Goal: Check status: Check status

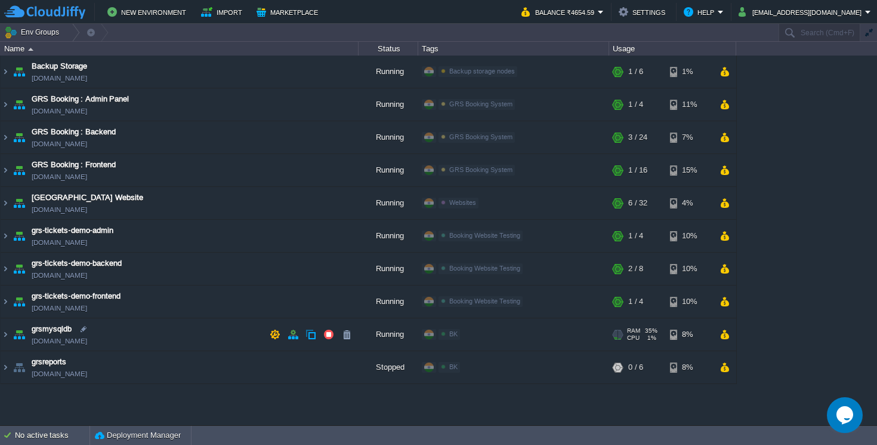
click at [212, 331] on td "grsmysqldb [DOMAIN_NAME]" at bounding box center [180, 334] width 358 height 33
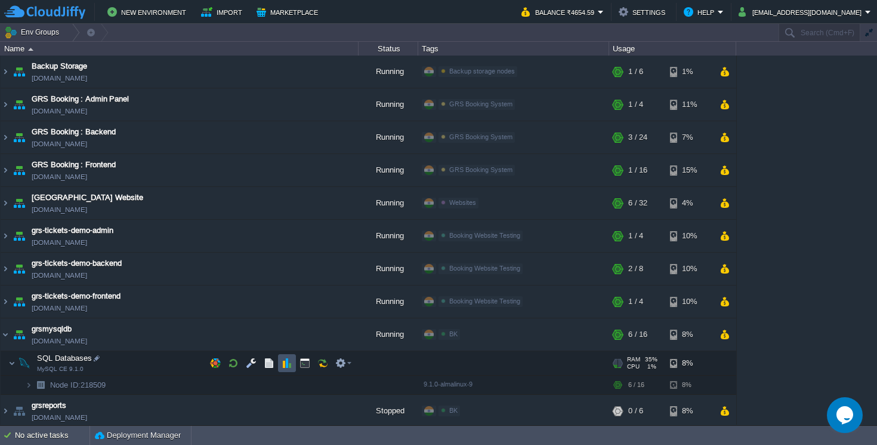
click at [285, 362] on button "button" at bounding box center [287, 362] width 11 height 11
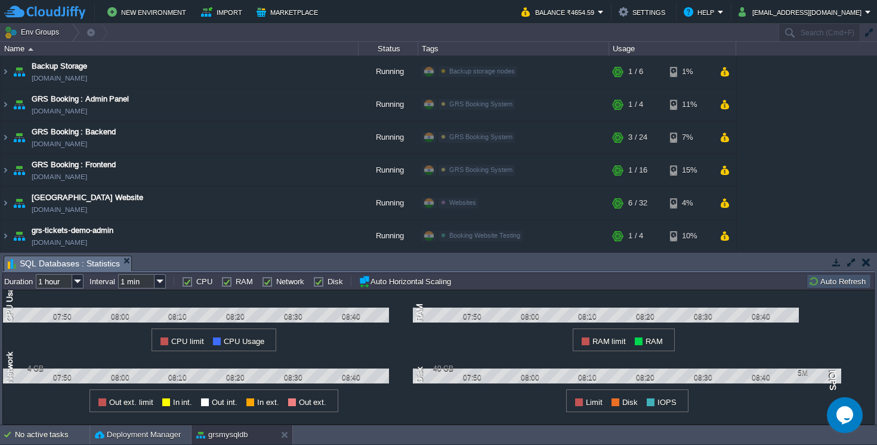
click at [236, 282] on label "RAM" at bounding box center [244, 281] width 17 height 9
click at [226, 282] on input "RAM" at bounding box center [225, 281] width 8 height 8
checkbox input "false"
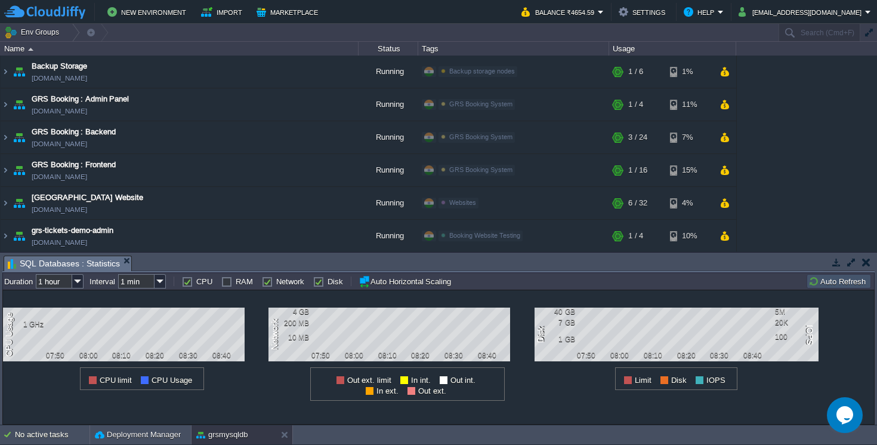
click at [276, 281] on label "Network" at bounding box center [290, 281] width 28 height 9
click at [265, 281] on input "Network" at bounding box center [266, 281] width 8 height 8
checkbox input "false"
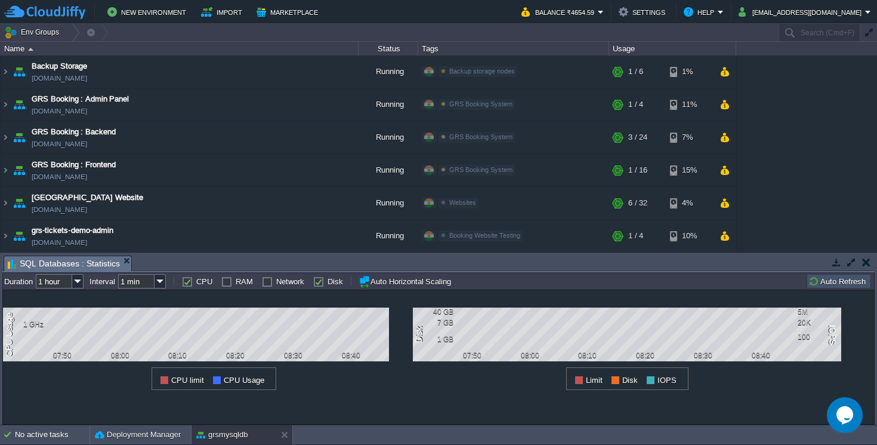
click at [328, 279] on label "Disk" at bounding box center [336, 281] width 16 height 9
click at [316, 279] on input "Disk" at bounding box center [317, 281] width 8 height 8
checkbox input "false"
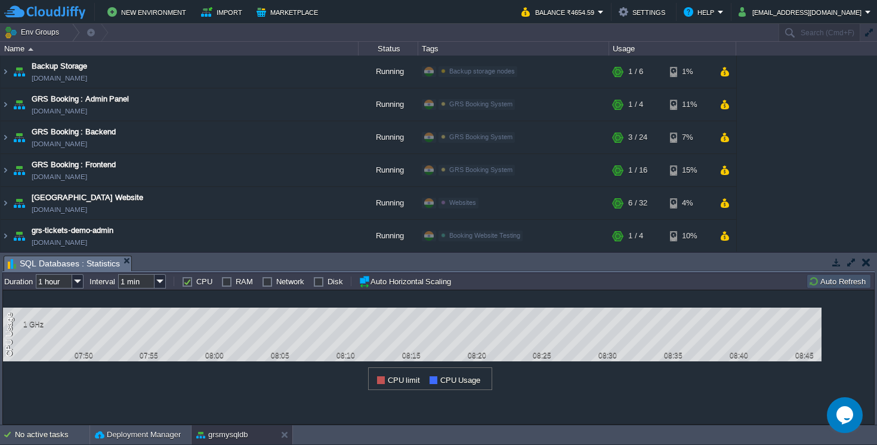
click at [236, 281] on label "RAM" at bounding box center [244, 281] width 17 height 9
click at [226, 281] on input "RAM" at bounding box center [225, 281] width 8 height 8
checkbox input "true"
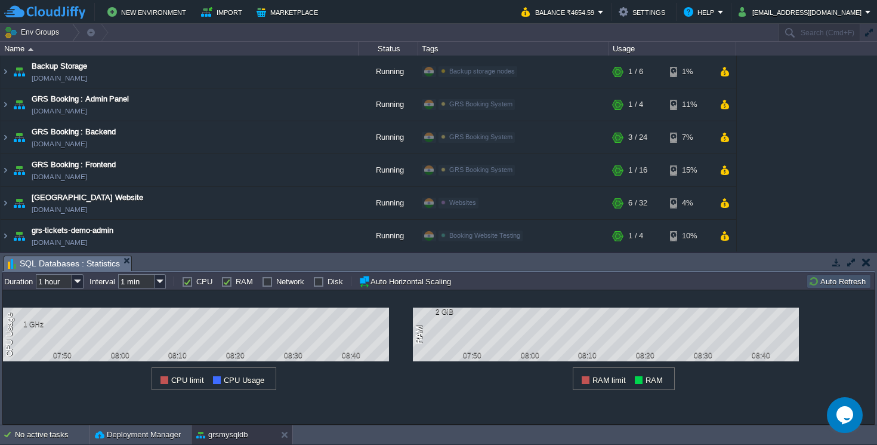
click at [196, 282] on label "CPU" at bounding box center [204, 281] width 16 height 9
click at [185, 282] on input "CPU" at bounding box center [186, 281] width 8 height 8
checkbox input "false"
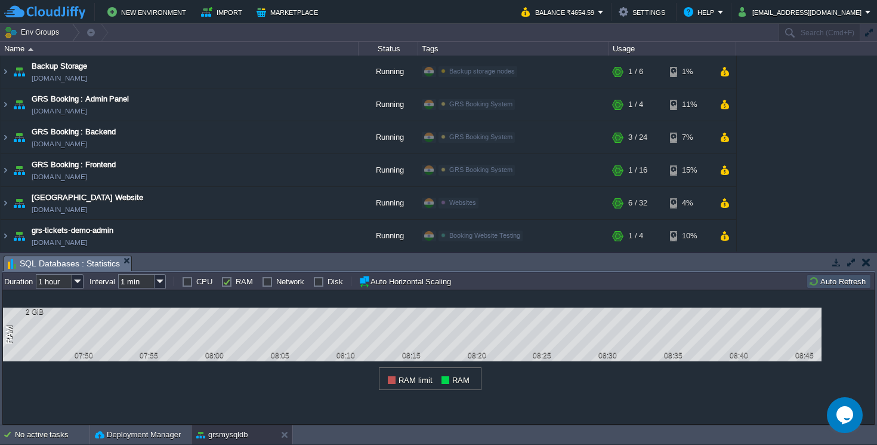
drag, startPoint x: 262, startPoint y: 282, endPoint x: 252, endPoint y: 284, distance: 10.4
click at [276, 282] on label "Network" at bounding box center [290, 281] width 28 height 9
click at [262, 282] on input "Network" at bounding box center [266, 281] width 8 height 8
checkbox input "true"
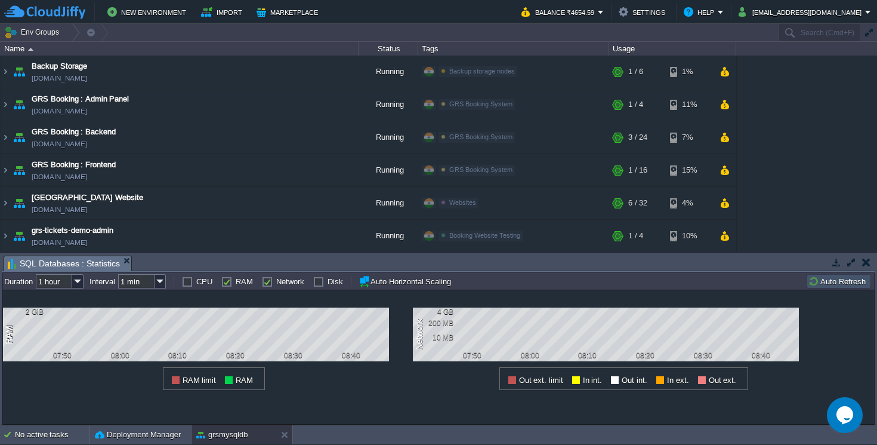
click at [236, 285] on label "RAM" at bounding box center [244, 281] width 17 height 9
click at [223, 285] on input "RAM" at bounding box center [225, 281] width 8 height 8
checkbox input "false"
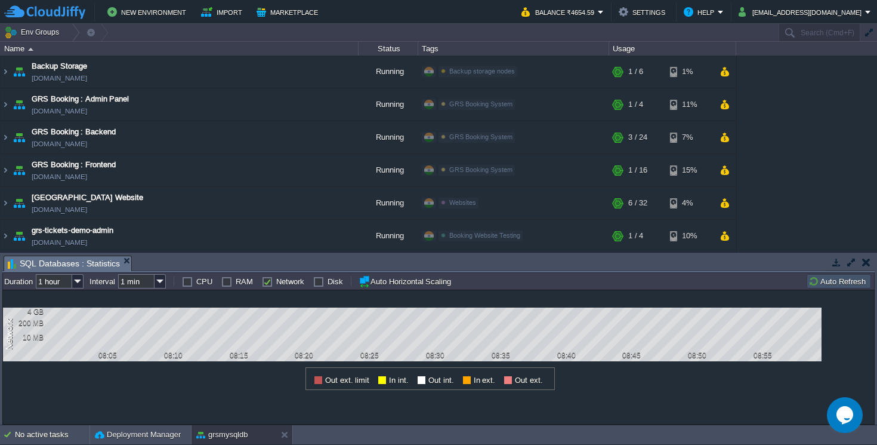
click at [328, 282] on label "Disk" at bounding box center [336, 281] width 16 height 9
click at [318, 282] on input "Disk" at bounding box center [317, 281] width 8 height 8
checkbox input "true"
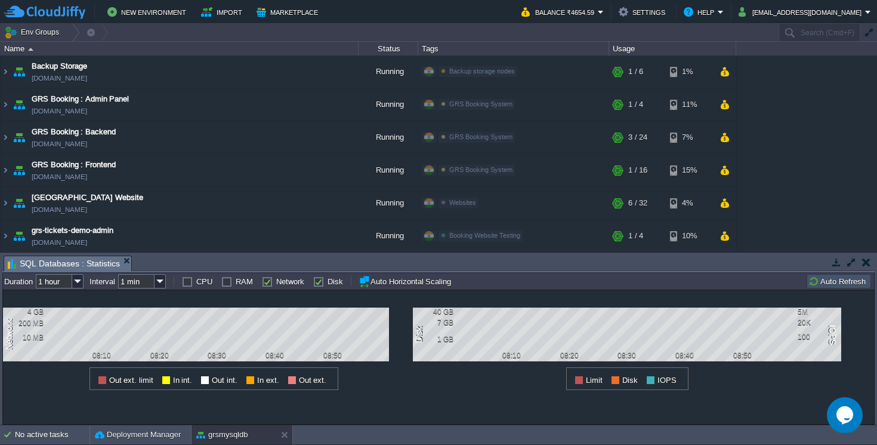
click at [276, 279] on label "Network" at bounding box center [290, 281] width 28 height 9
click at [264, 279] on input "Network" at bounding box center [266, 281] width 8 height 8
checkbox input "false"
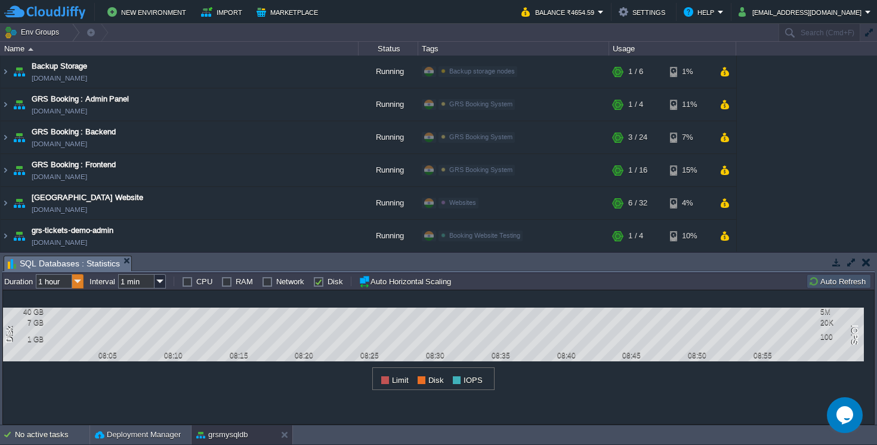
click at [78, 285] on img at bounding box center [77, 281] width 11 height 14
click at [70, 323] on div "12 hours" at bounding box center [60, 327] width 45 height 15
type input "12 hours"
type input "1 hour"
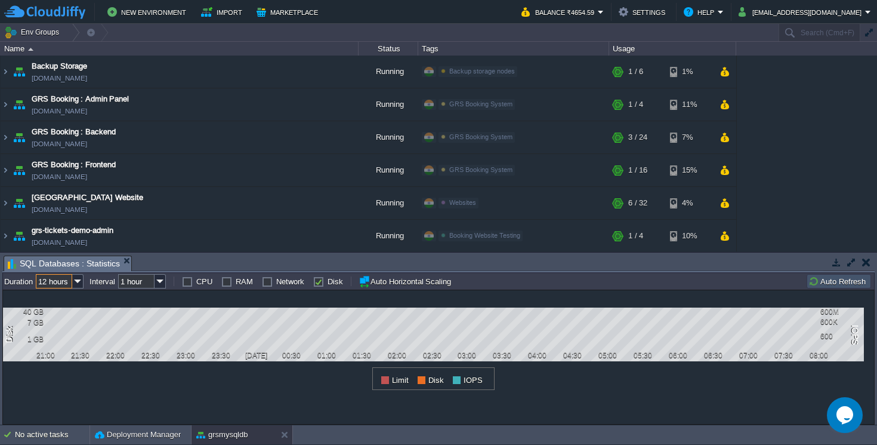
click at [276, 285] on label "Network" at bounding box center [290, 281] width 28 height 9
click at [264, 285] on input "Network" at bounding box center [266, 281] width 8 height 8
checkbox input "true"
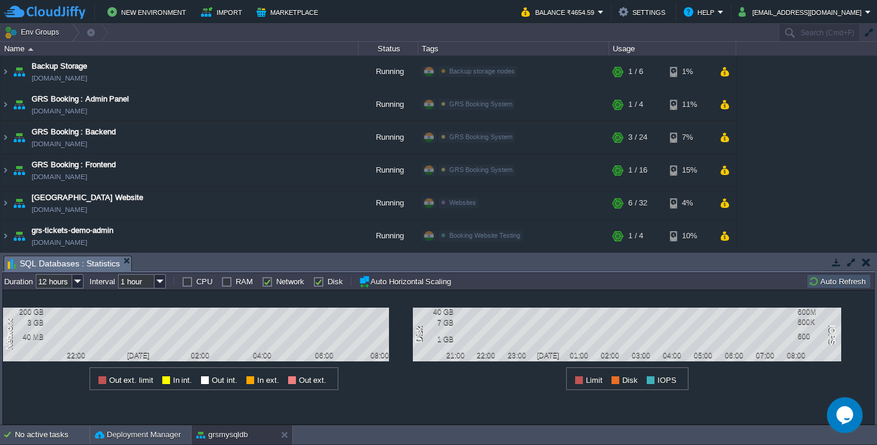
click at [328, 282] on label "Disk" at bounding box center [336, 281] width 16 height 9
click at [315, 282] on input "Disk" at bounding box center [317, 281] width 8 height 8
checkbox input "false"
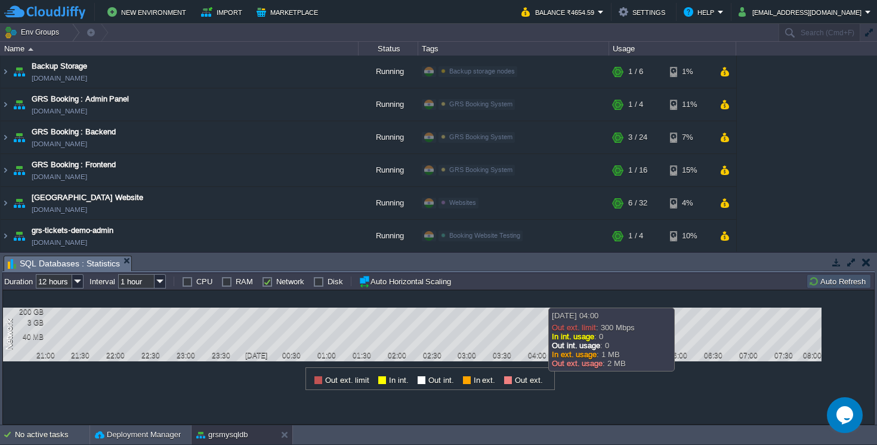
click at [532, 286] on div "all Duration 12 hours Interval 1 hour CPU RAM Network Disk Auto Horizontal Scal…" at bounding box center [438, 348] width 872 height 152
